Goal: Transaction & Acquisition: Book appointment/travel/reservation

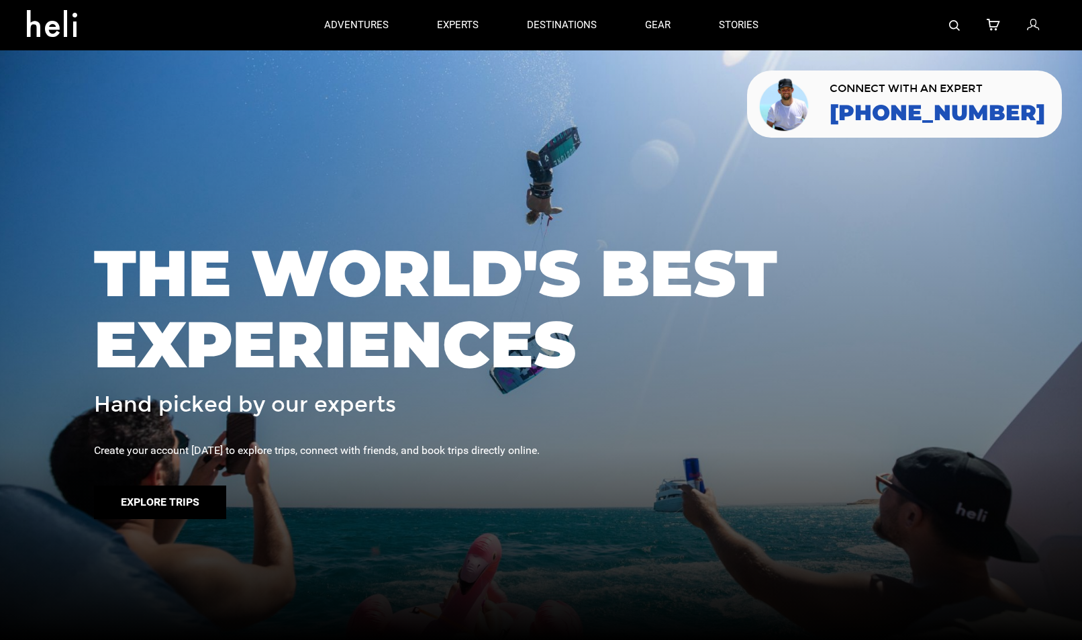
click at [145, 500] on button "Explore Trips" at bounding box center [160, 502] width 132 height 34
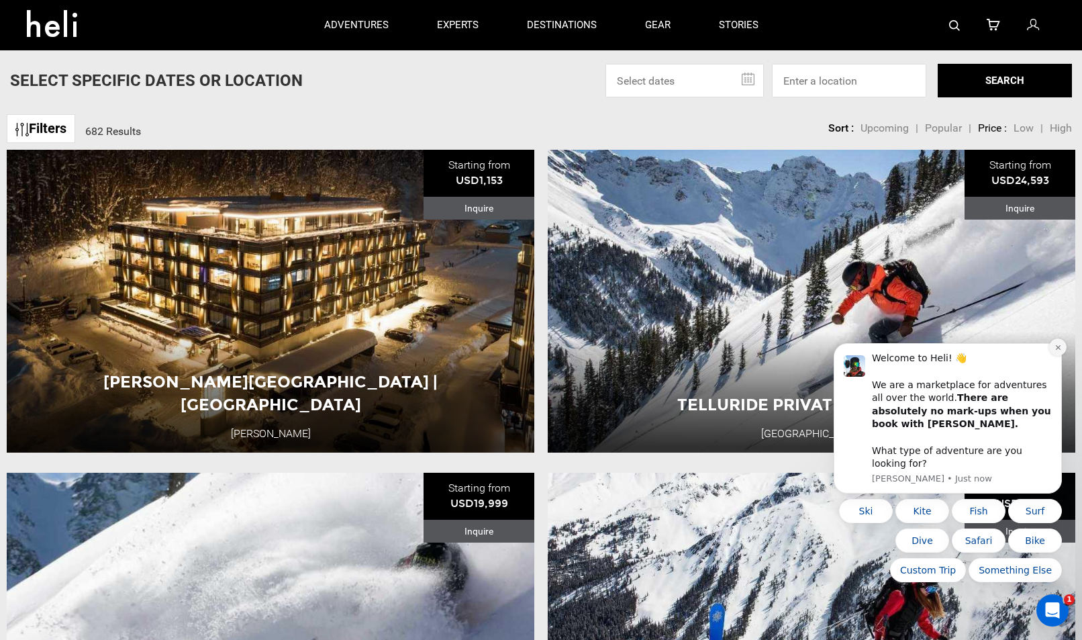
click at [1059, 351] on icon "Dismiss notification" at bounding box center [1058, 347] width 7 height 7
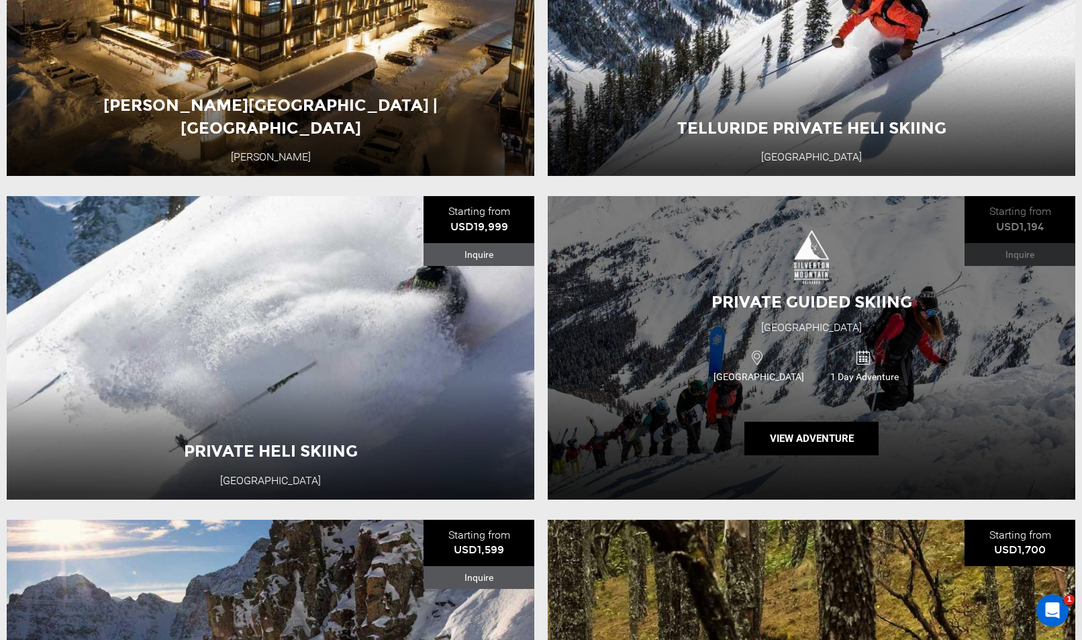
scroll to position [279, 0]
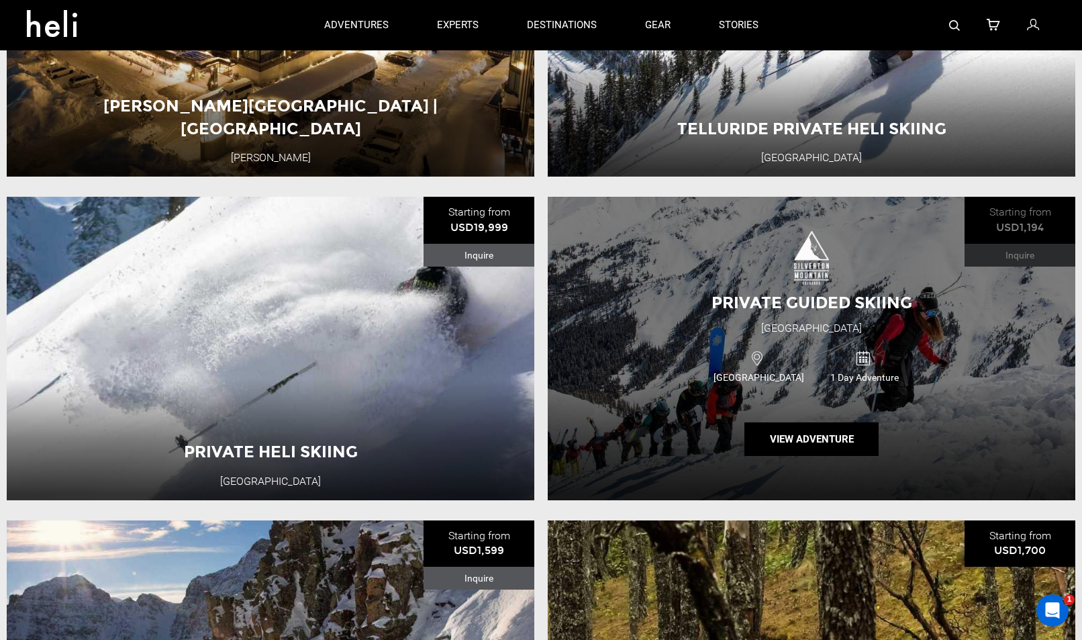
click at [933, 328] on div "Private Guided Skiing [GEOGRAPHIC_DATA] [GEOGRAPHIC_DATA] 1 Day Adventure View …" at bounding box center [812, 348] width 528 height 303
